Goal: Book appointment/travel/reservation

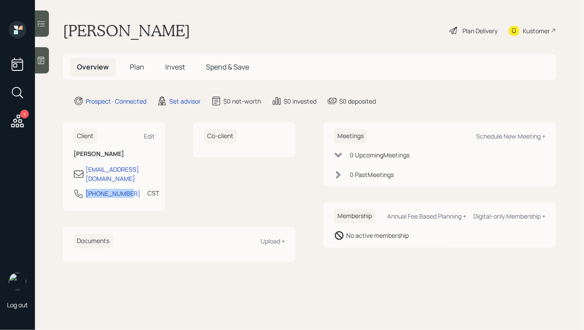
drag, startPoint x: 129, startPoint y: 185, endPoint x: 71, endPoint y: 185, distance: 57.7
click at [71, 185] on div "Client Edit [PERSON_NAME] [EMAIL_ADDRESS][DOMAIN_NAME] [PHONE_NUMBER] CST Curre…" at bounding box center [114, 166] width 102 height 89
copy div "[PHONE_NUMBER]"
click at [493, 136] on div "Schedule New Meeting +" at bounding box center [511, 136] width 70 height 8
select select "round-[PERSON_NAME]"
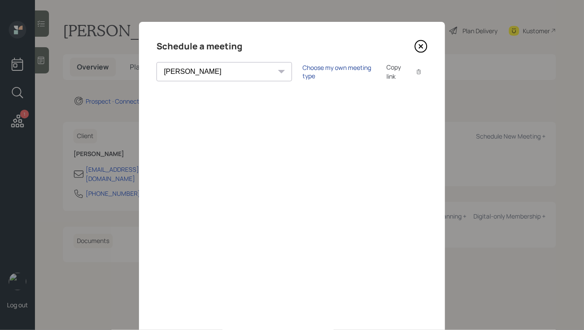
click at [303, 73] on div "Choose my own meeting type" at bounding box center [339, 71] width 73 height 17
